Goal: Information Seeking & Learning: Learn about a topic

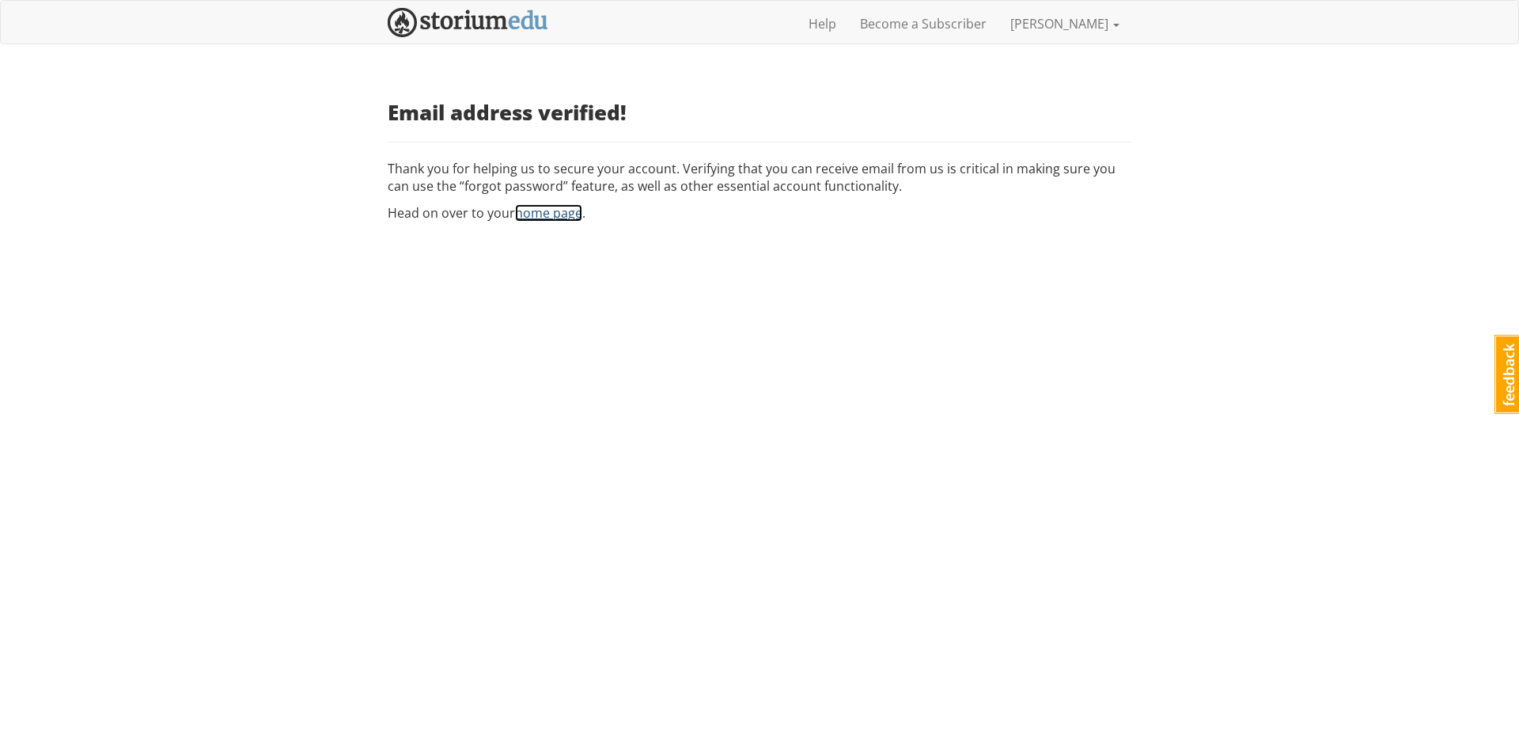
click at [547, 214] on link "home page" at bounding box center [548, 212] width 67 height 17
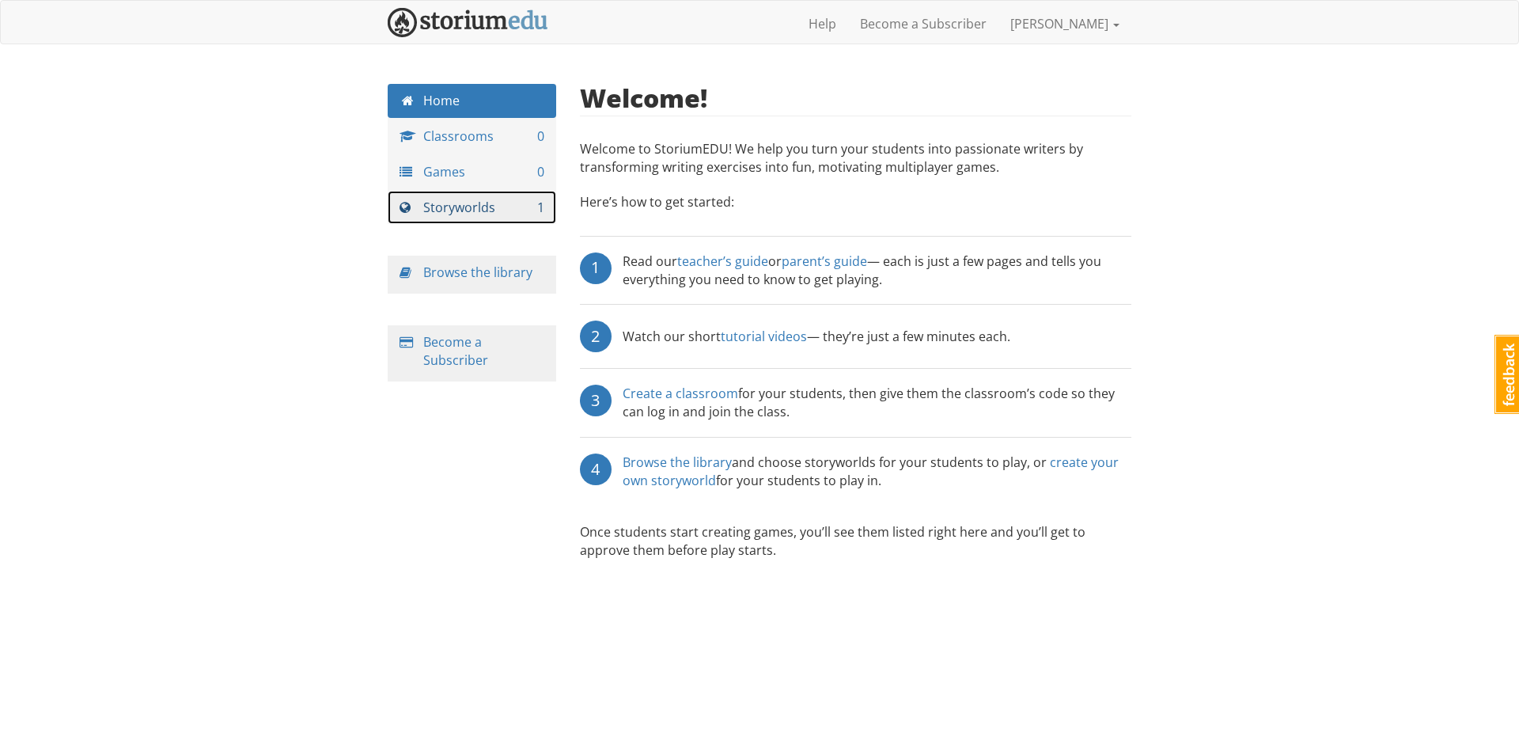
click at [458, 208] on link "Storyworlds 1" at bounding box center [472, 208] width 169 height 34
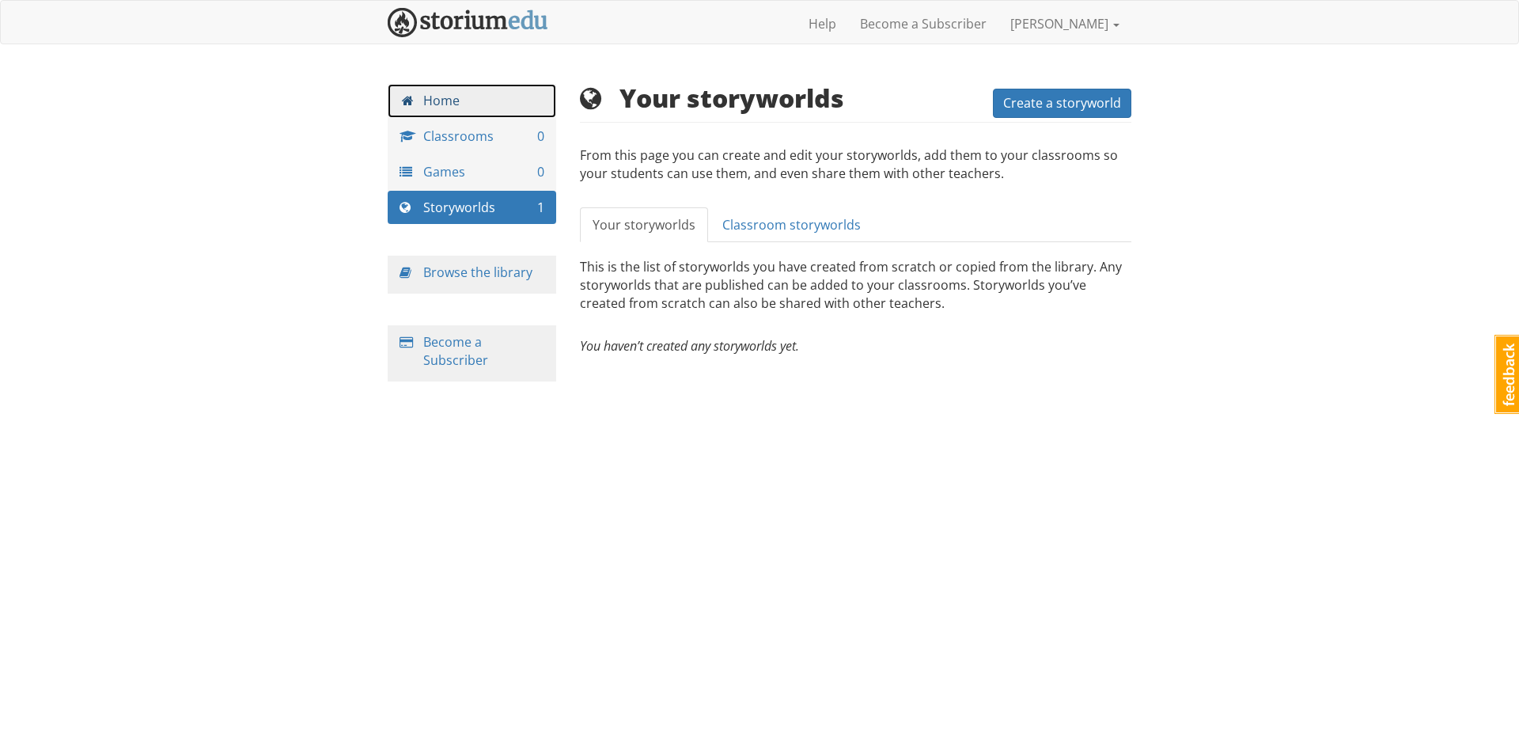
click at [452, 107] on link "Home" at bounding box center [472, 101] width 169 height 34
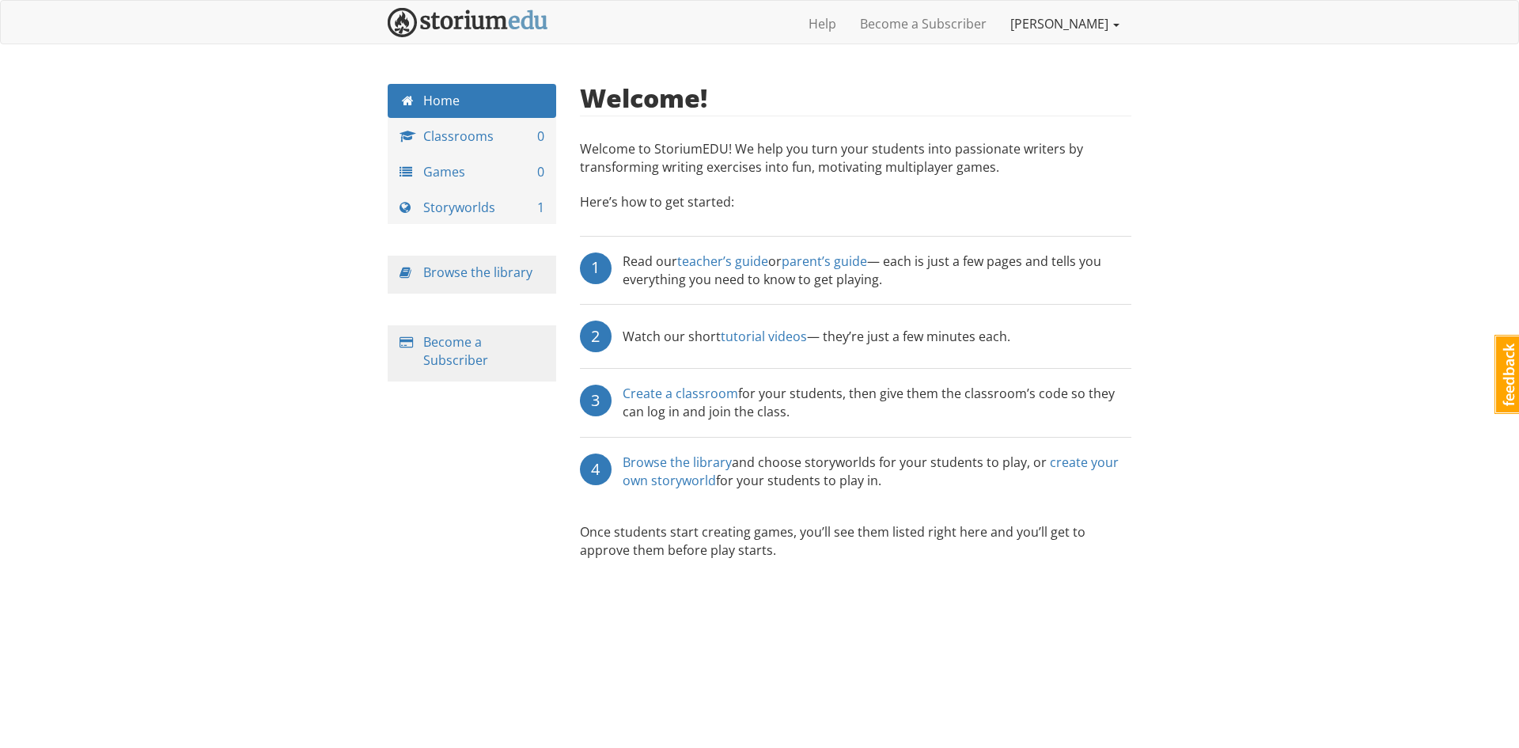
click at [1091, 17] on link "[PERSON_NAME]" at bounding box center [1065, 24] width 133 height 40
click at [833, 30] on link "Help" at bounding box center [822, 24] width 51 height 40
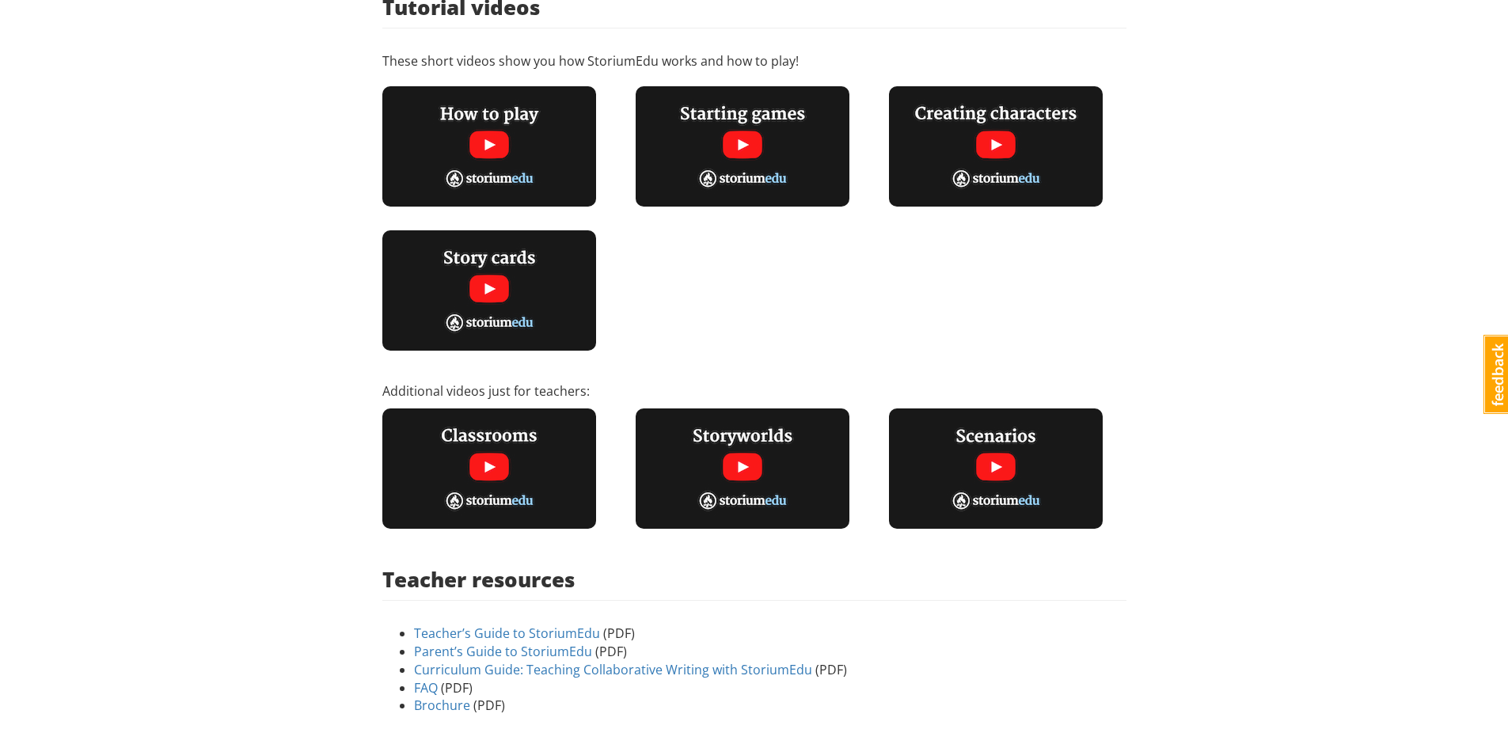
scroll to position [311, 0]
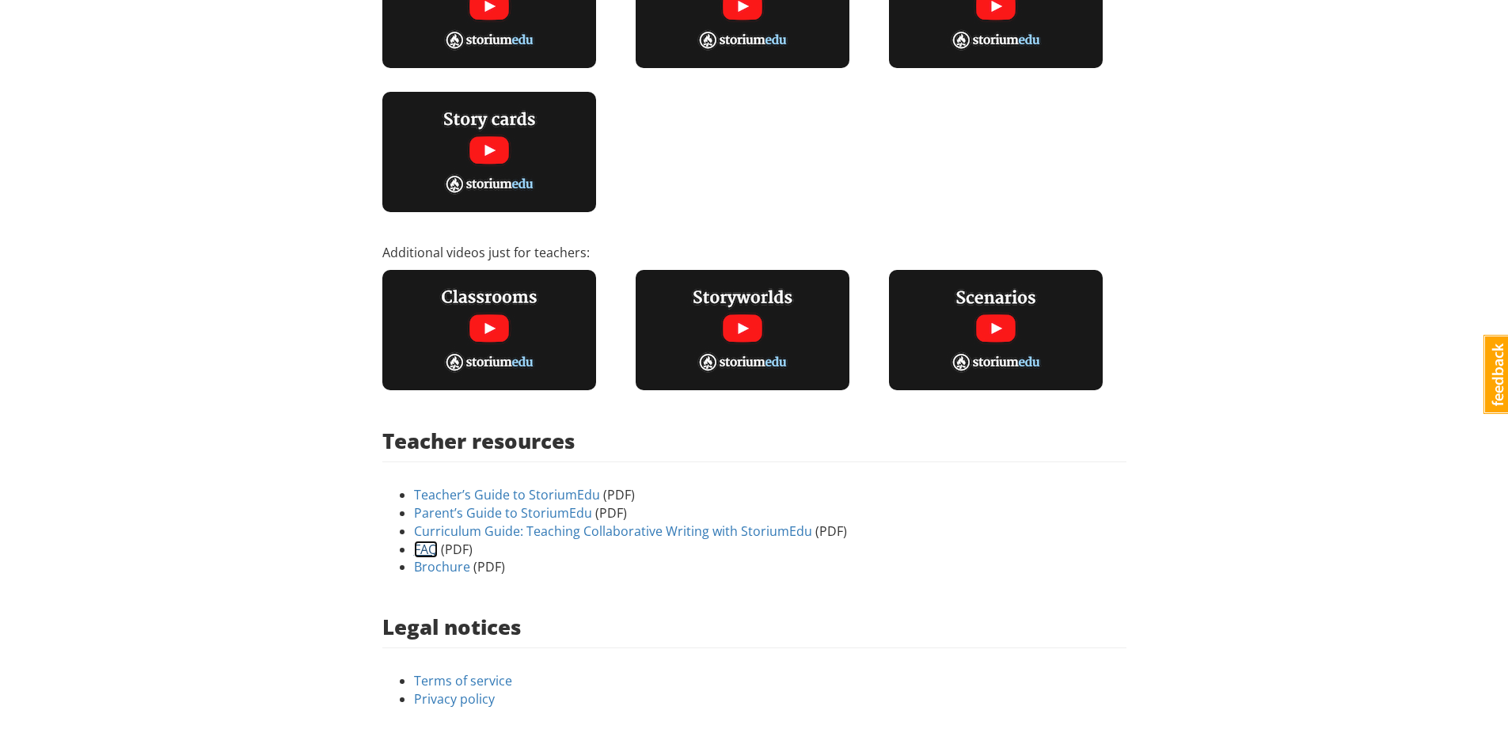
click at [432, 553] on link "FAQ" at bounding box center [426, 549] width 24 height 17
click at [448, 563] on link "Brochure" at bounding box center [442, 566] width 56 height 17
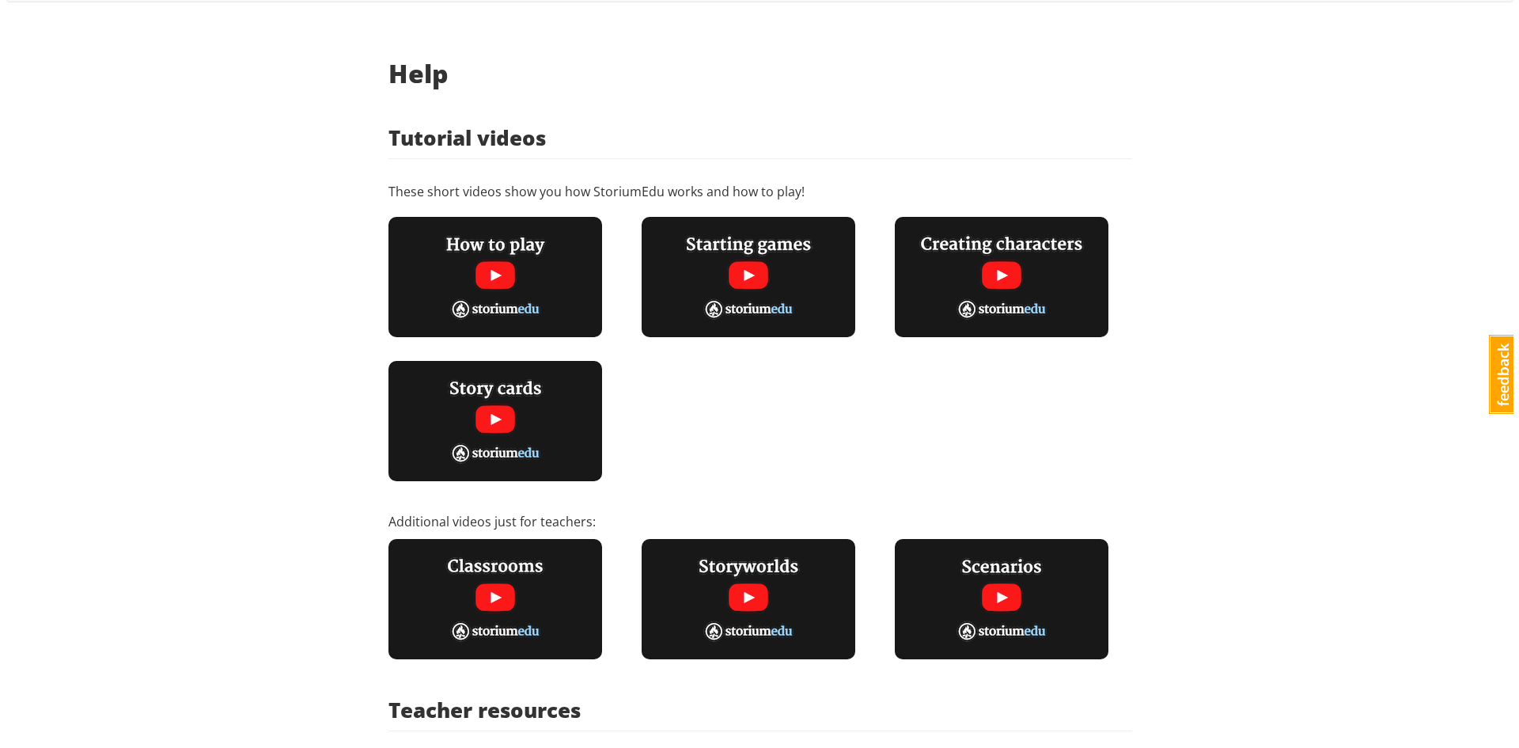
scroll to position [0, 0]
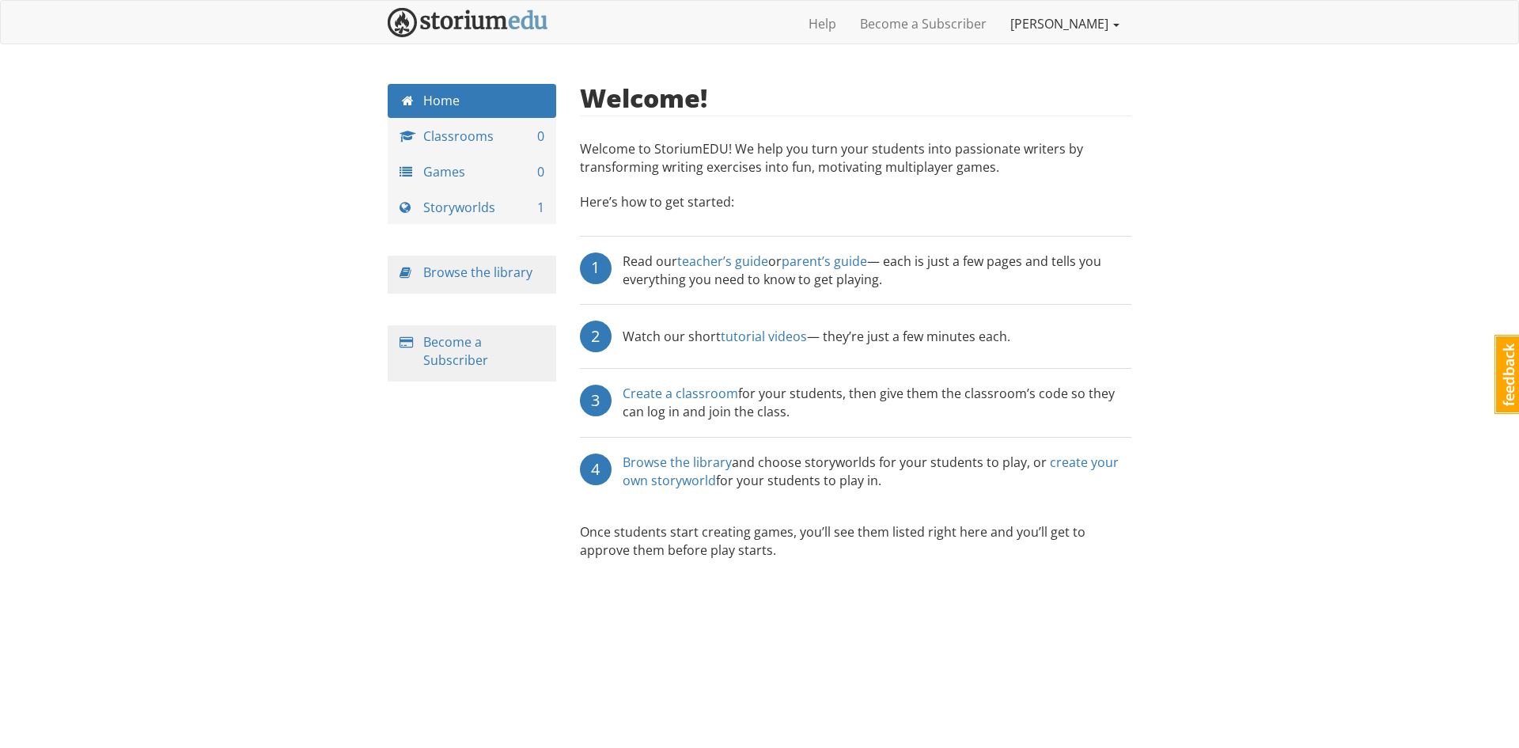
click at [1070, 31] on link "[PERSON_NAME]" at bounding box center [1065, 24] width 133 height 40
click at [1053, 103] on link "Log out" at bounding box center [1068, 105] width 125 height 23
